Goal: Obtain resource: Obtain resource

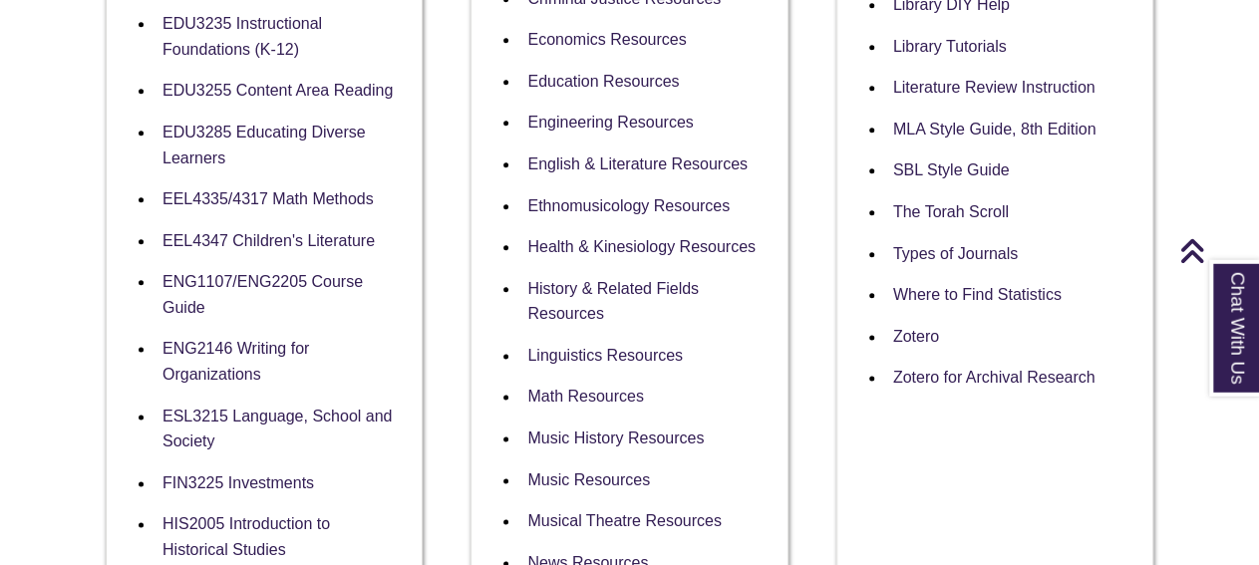
scroll to position [1110, 0]
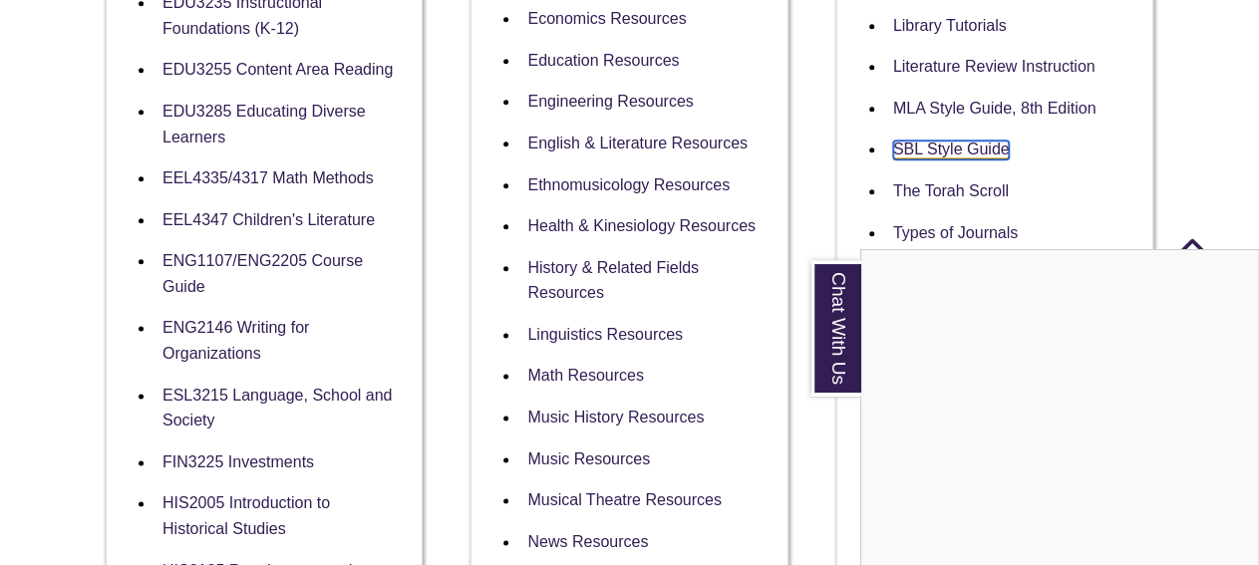
click at [964, 158] on div "Chat With Us" at bounding box center [629, 282] width 1259 height 565
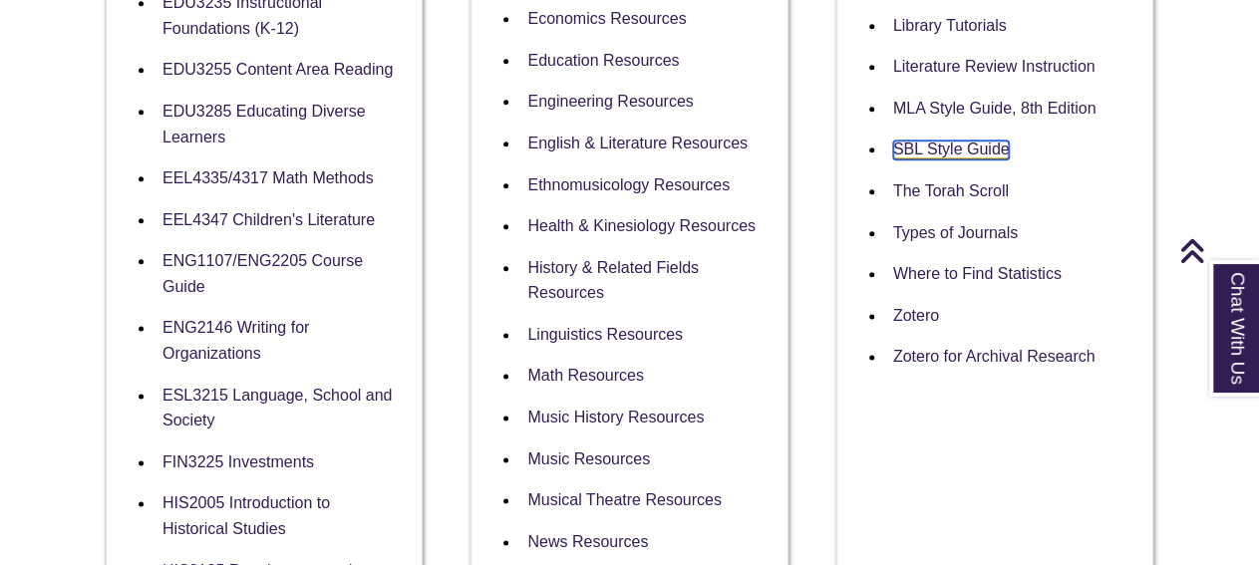
click at [920, 156] on link "SBL Style Guide" at bounding box center [951, 150] width 117 height 19
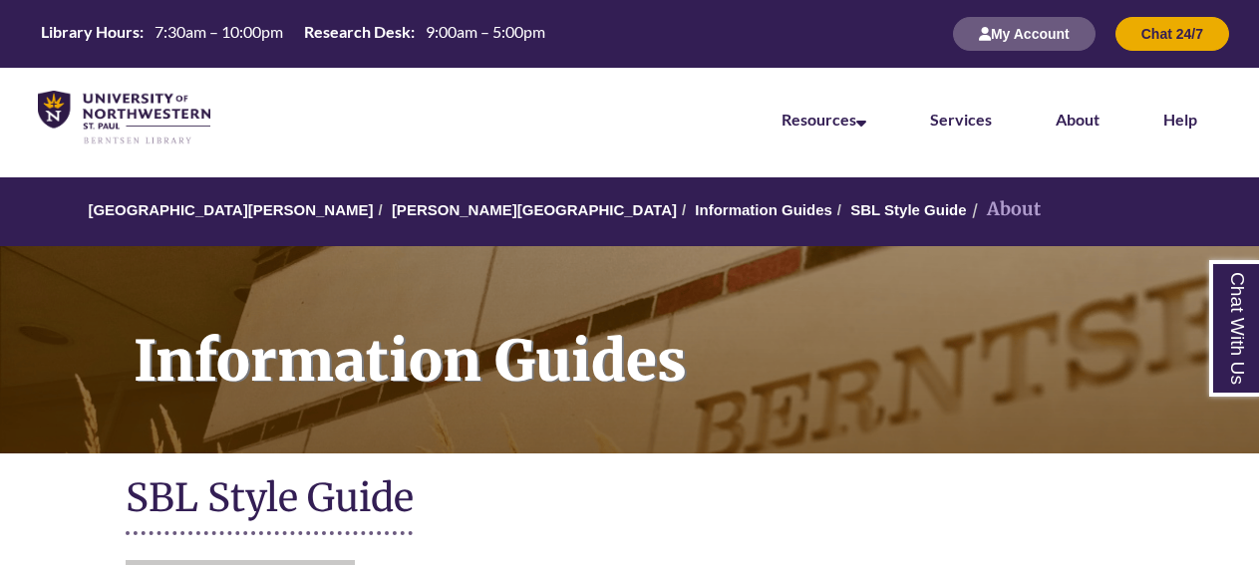
click at [0, 0] on ul "Find Resources Library Search Databases & Articles Interlibrary Loan UNW Archiv…" at bounding box center [0, 0] width 0 height 0
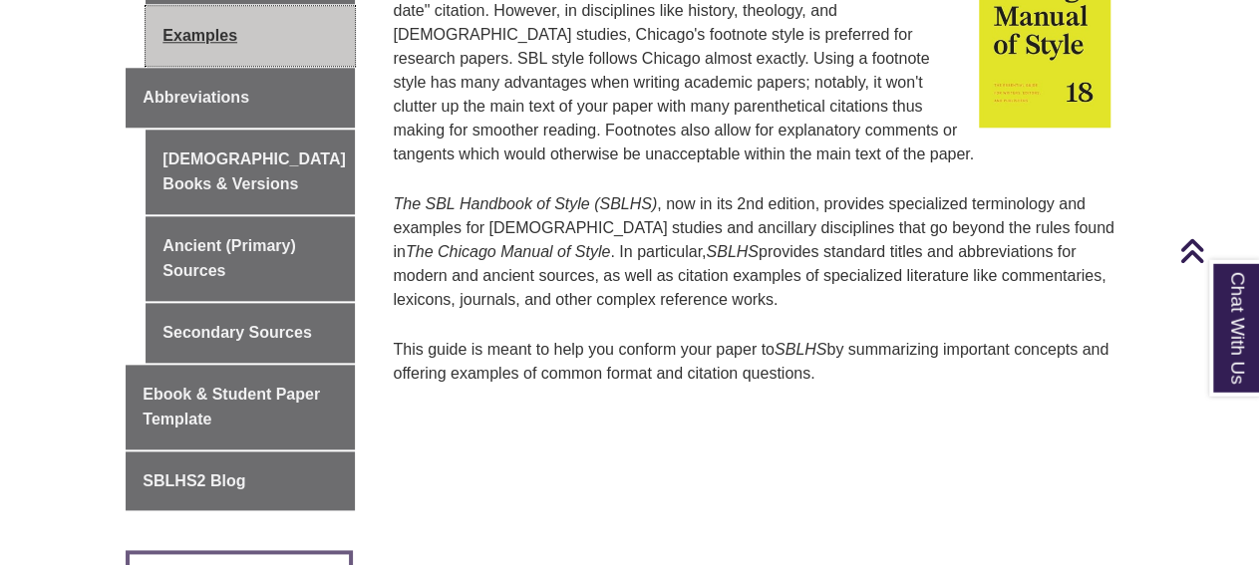
scroll to position [985, 0]
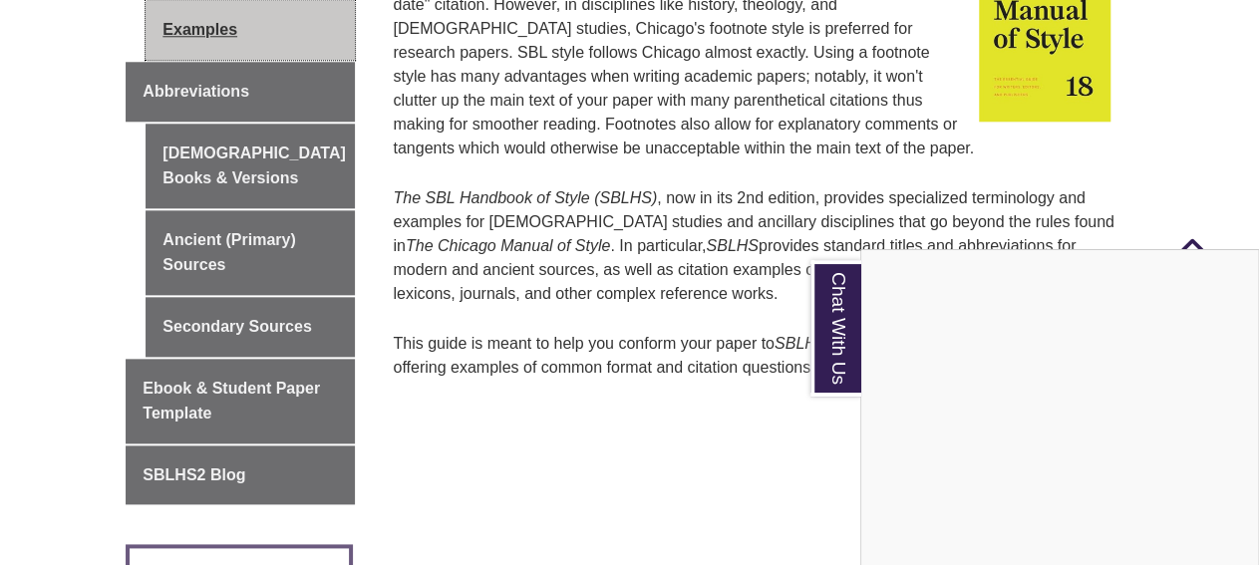
click at [236, 349] on div "Chat With Us" at bounding box center [629, 282] width 1259 height 565
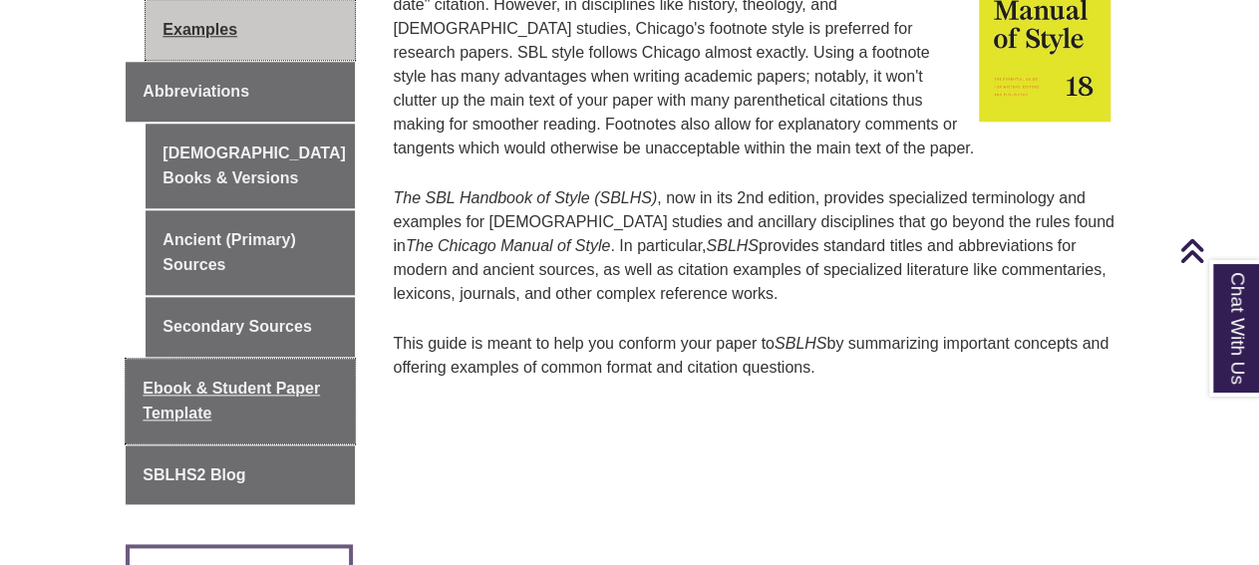
click at [236, 380] on span "Ebook & Student Paper Template" at bounding box center [230, 401] width 177 height 43
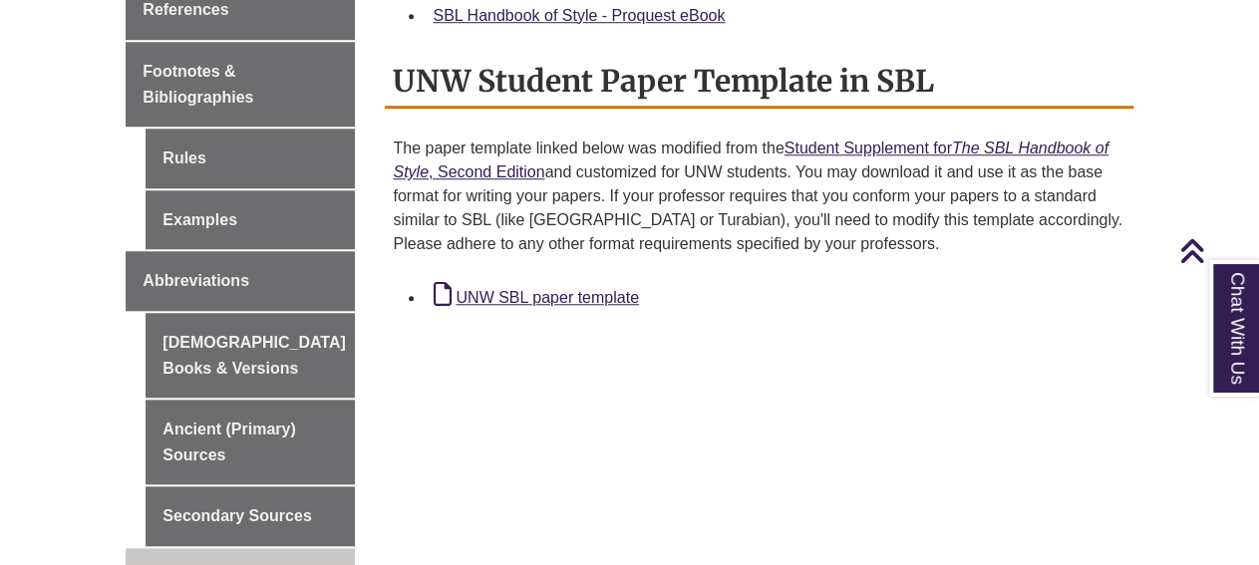
scroll to position [775, 0]
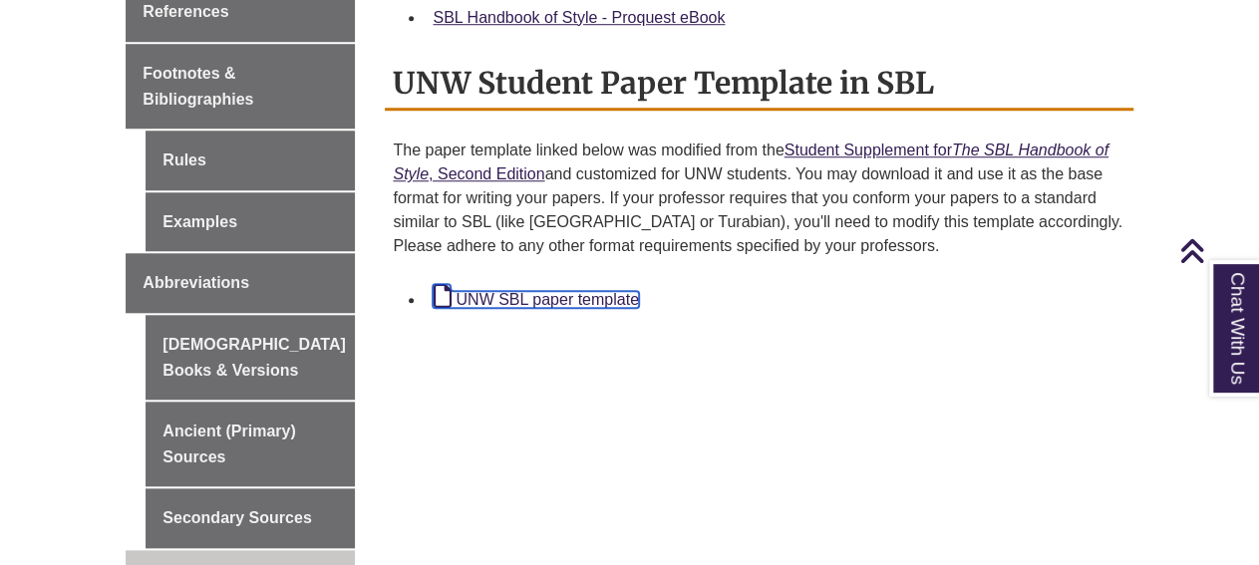
click at [592, 291] on link "UNW SBL paper template" at bounding box center [534, 299] width 205 height 17
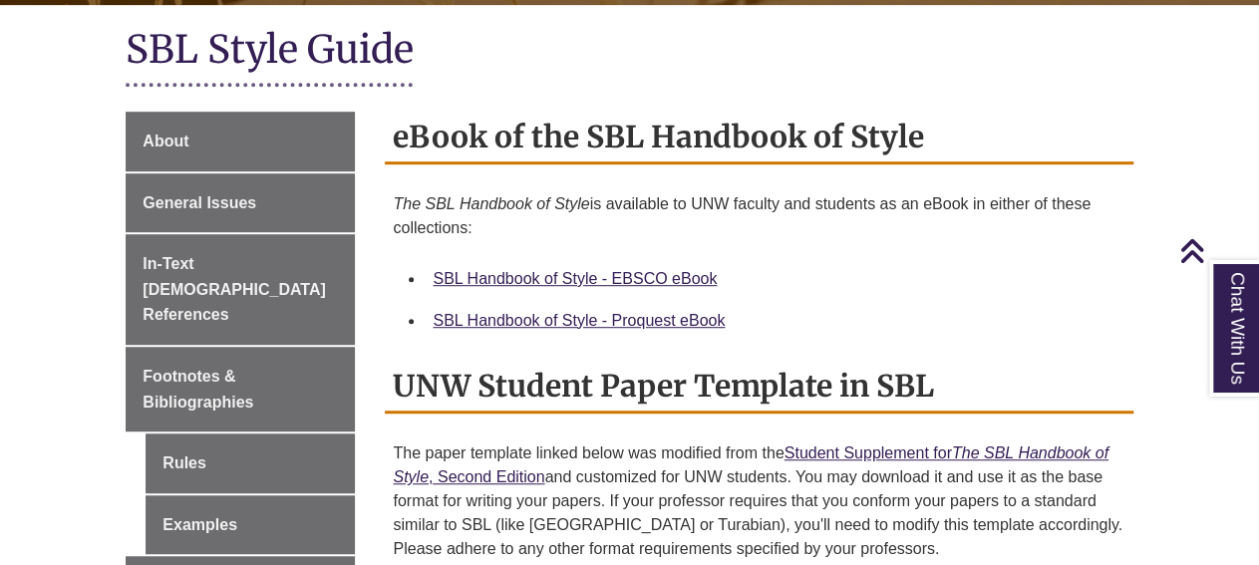
scroll to position [469, 0]
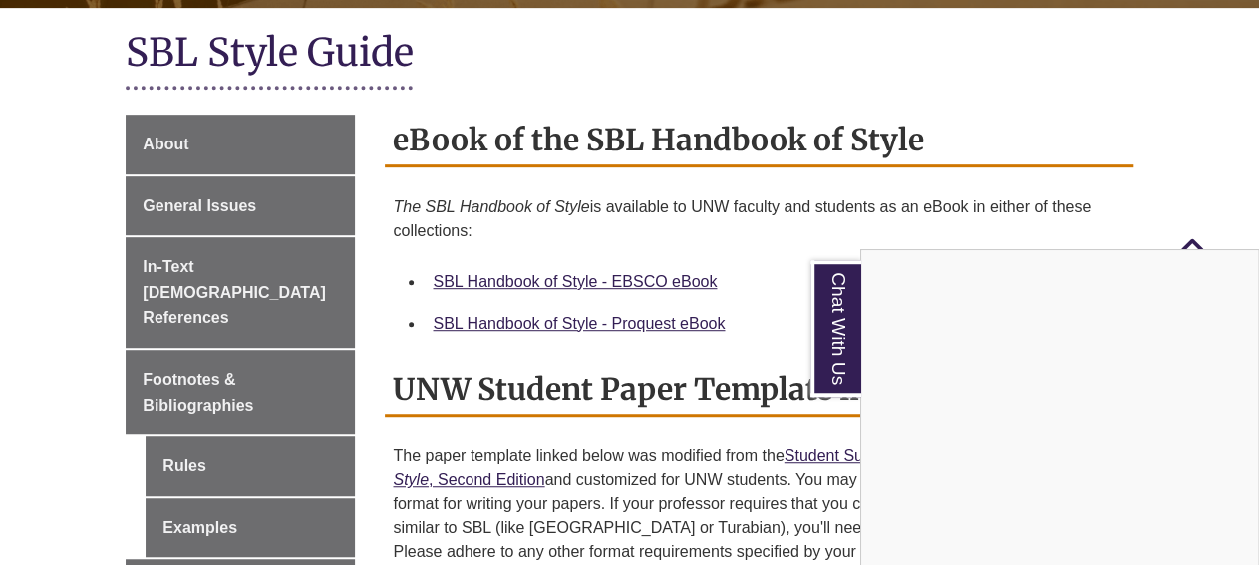
click at [593, 115] on div "Chat With Us" at bounding box center [629, 282] width 1259 height 565
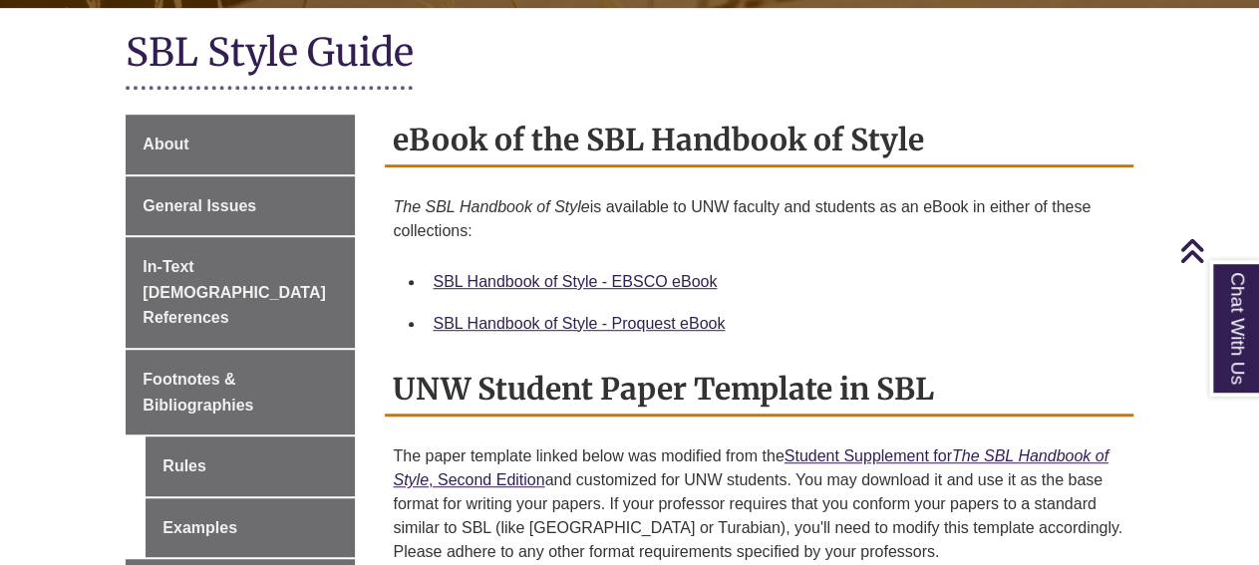
drag, startPoint x: 593, startPoint y: 115, endPoint x: 982, endPoint y: 115, distance: 388.6
click at [982, 115] on h2 "eBook of the SBL Handbook of Style" at bounding box center [758, 141] width 747 height 53
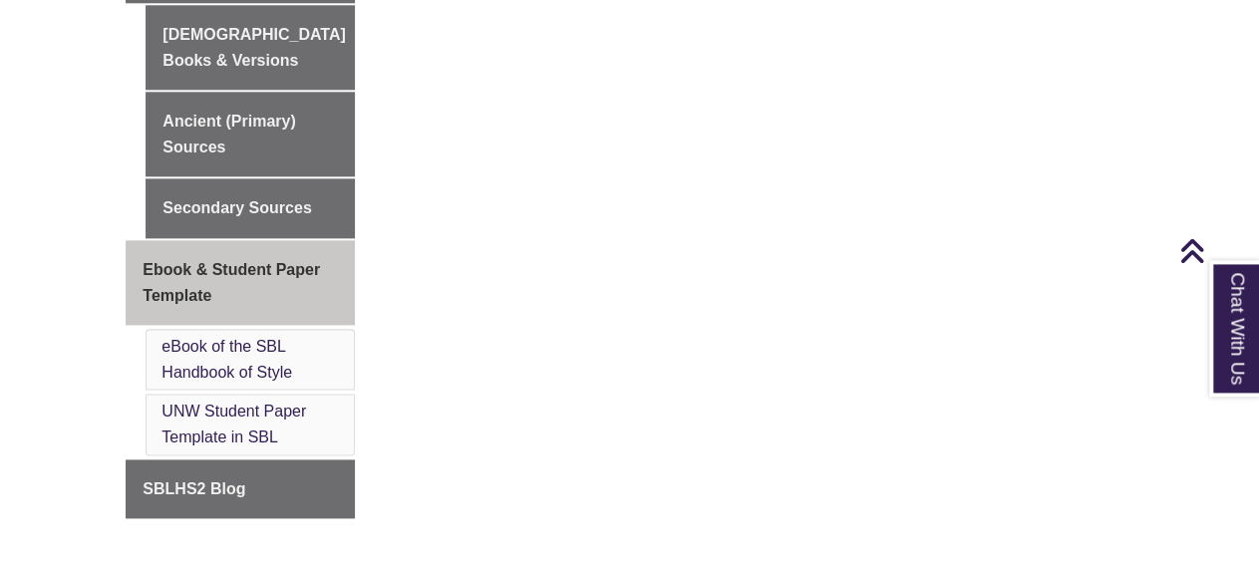
scroll to position [1091, 0]
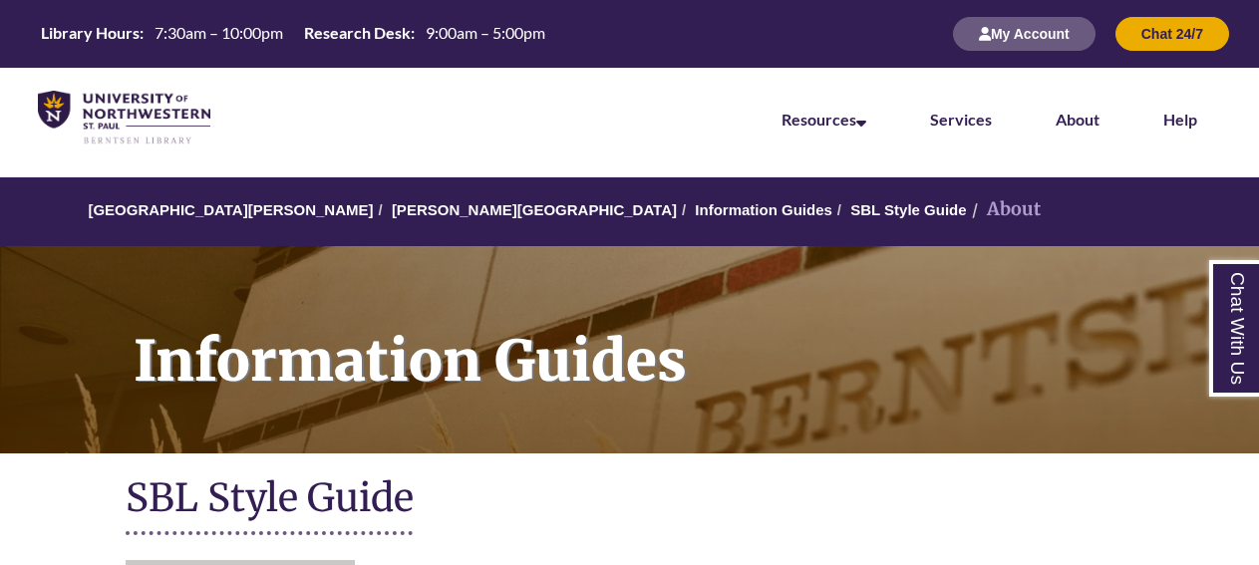
scroll to position [985, 0]
